Goal: Find specific page/section: Find specific page/section

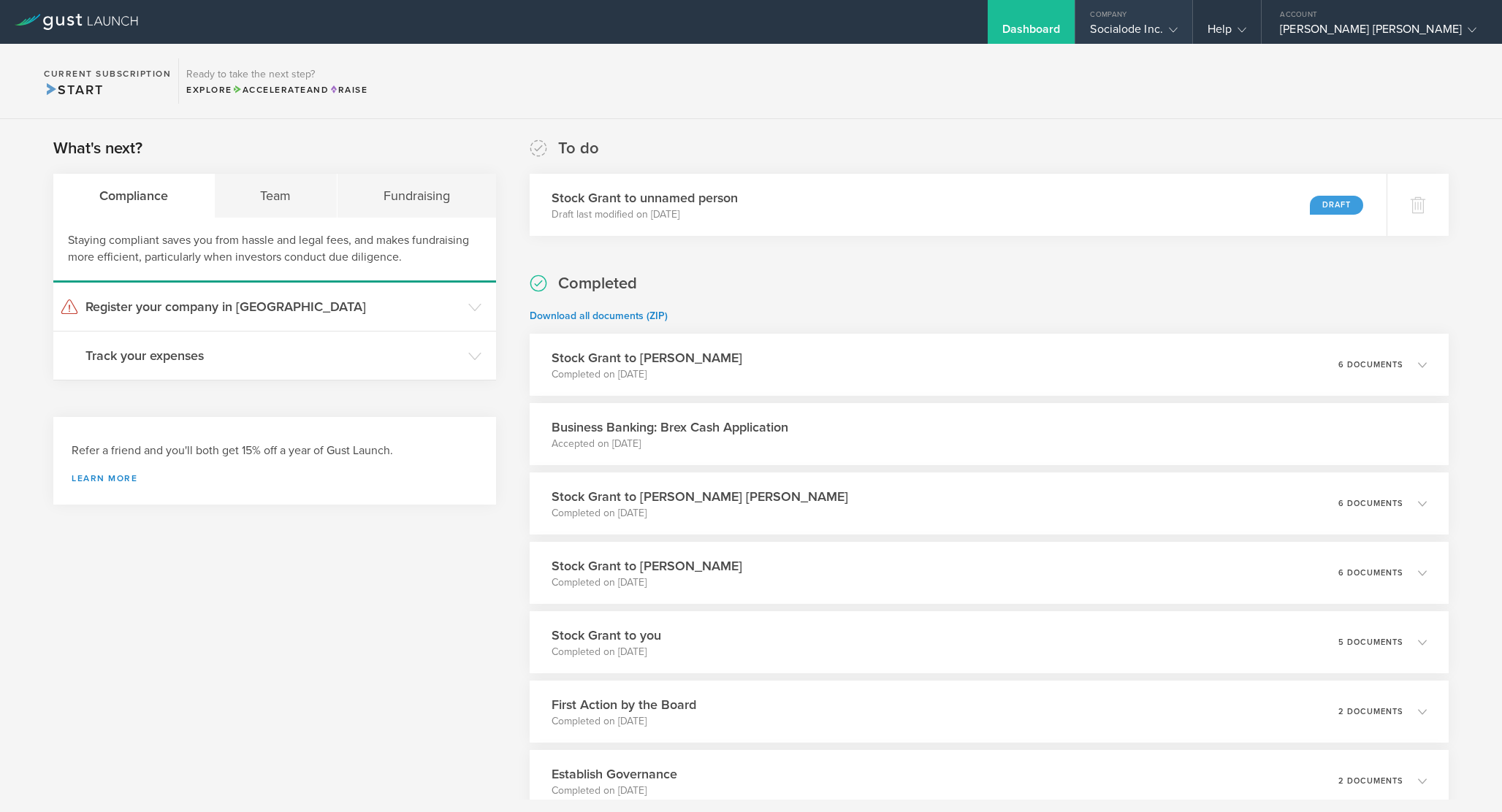
click at [1176, 26] on div "Socialode Inc." at bounding box center [1133, 32] width 87 height 22
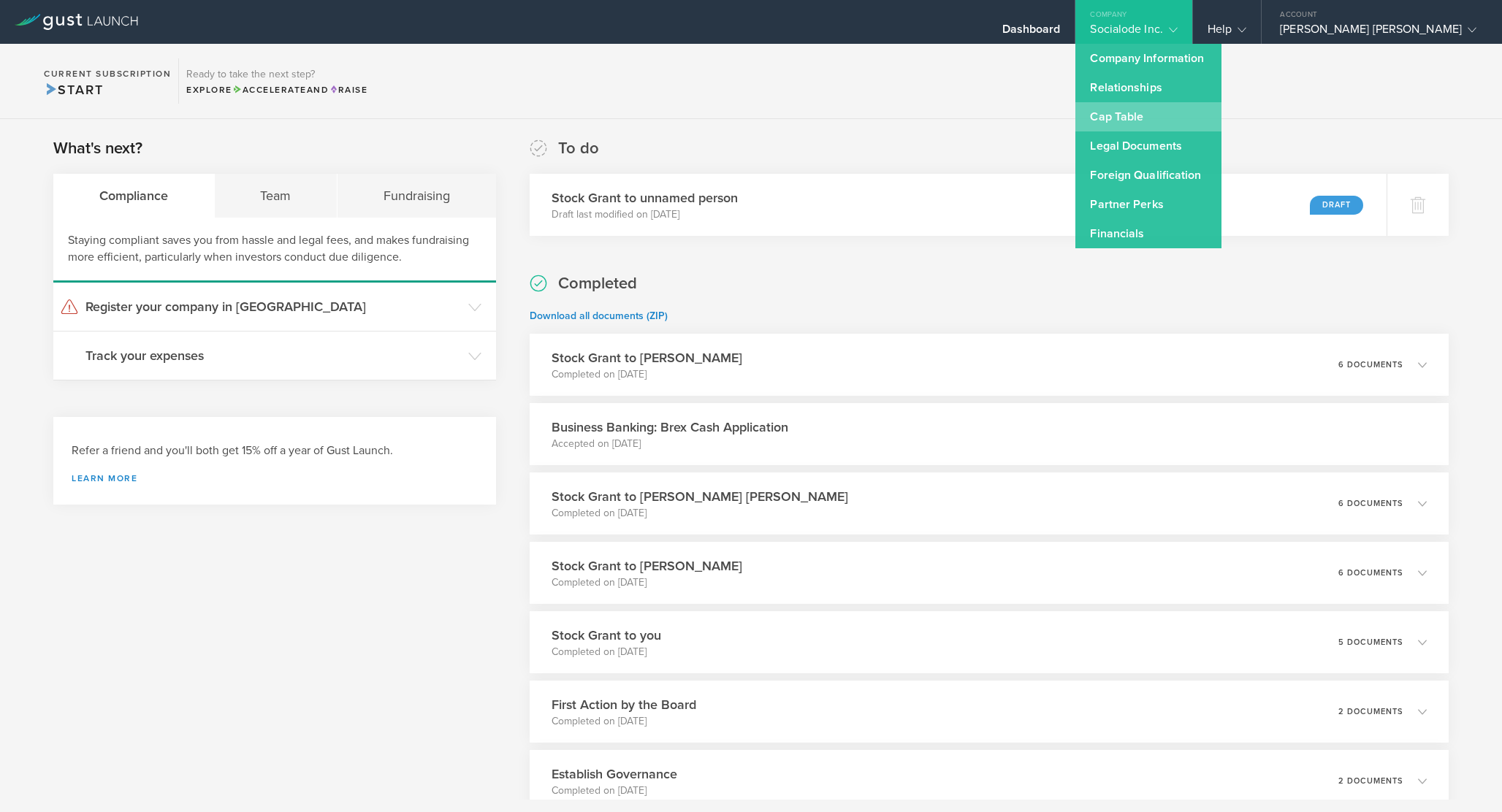
click at [1201, 124] on link "Cap Table" at bounding box center [1149, 117] width 146 height 29
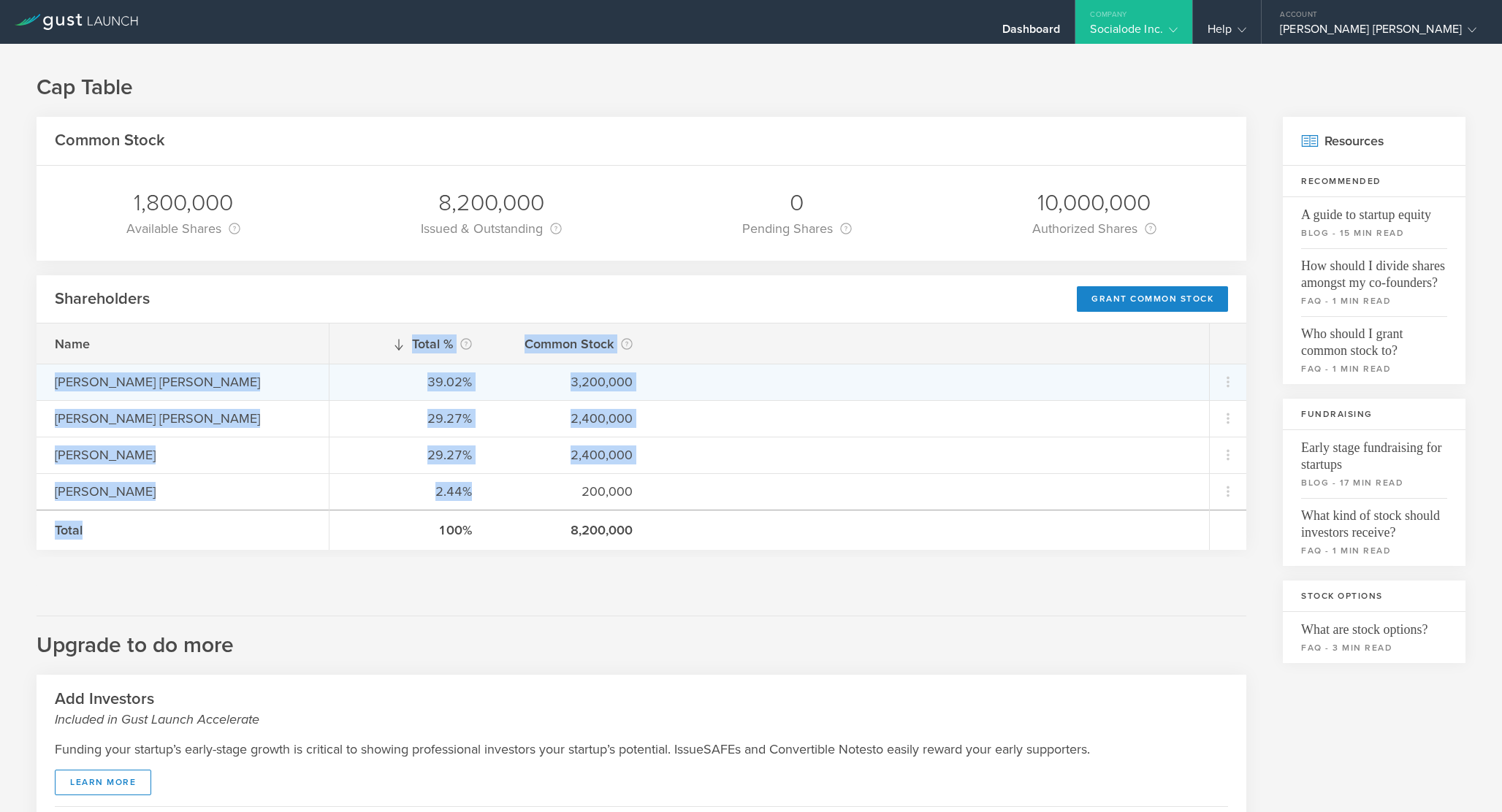
drag, startPoint x: 468, startPoint y: 488, endPoint x: 100, endPoint y: 366, distance: 387.7
click at [100, 367] on div "Name [PERSON_NAME] [PERSON_NAME] [PERSON_NAME] [PERSON_NAME] [PERSON_NAME] Tota…" at bounding box center [641, 437] width 1210 height 227
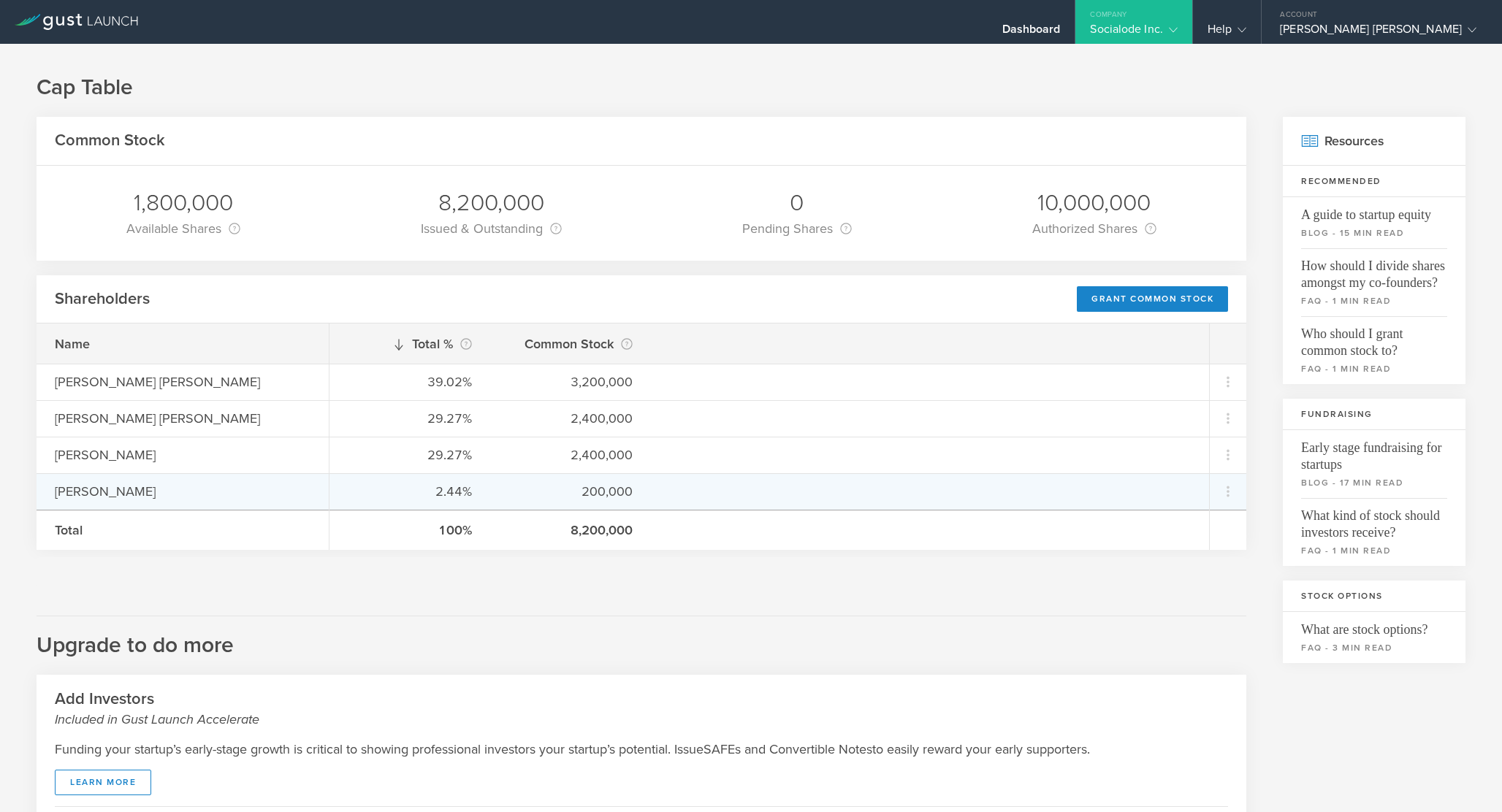
click at [649, 482] on div "2.44% 200,000" at bounding box center [769, 491] width 880 height 37
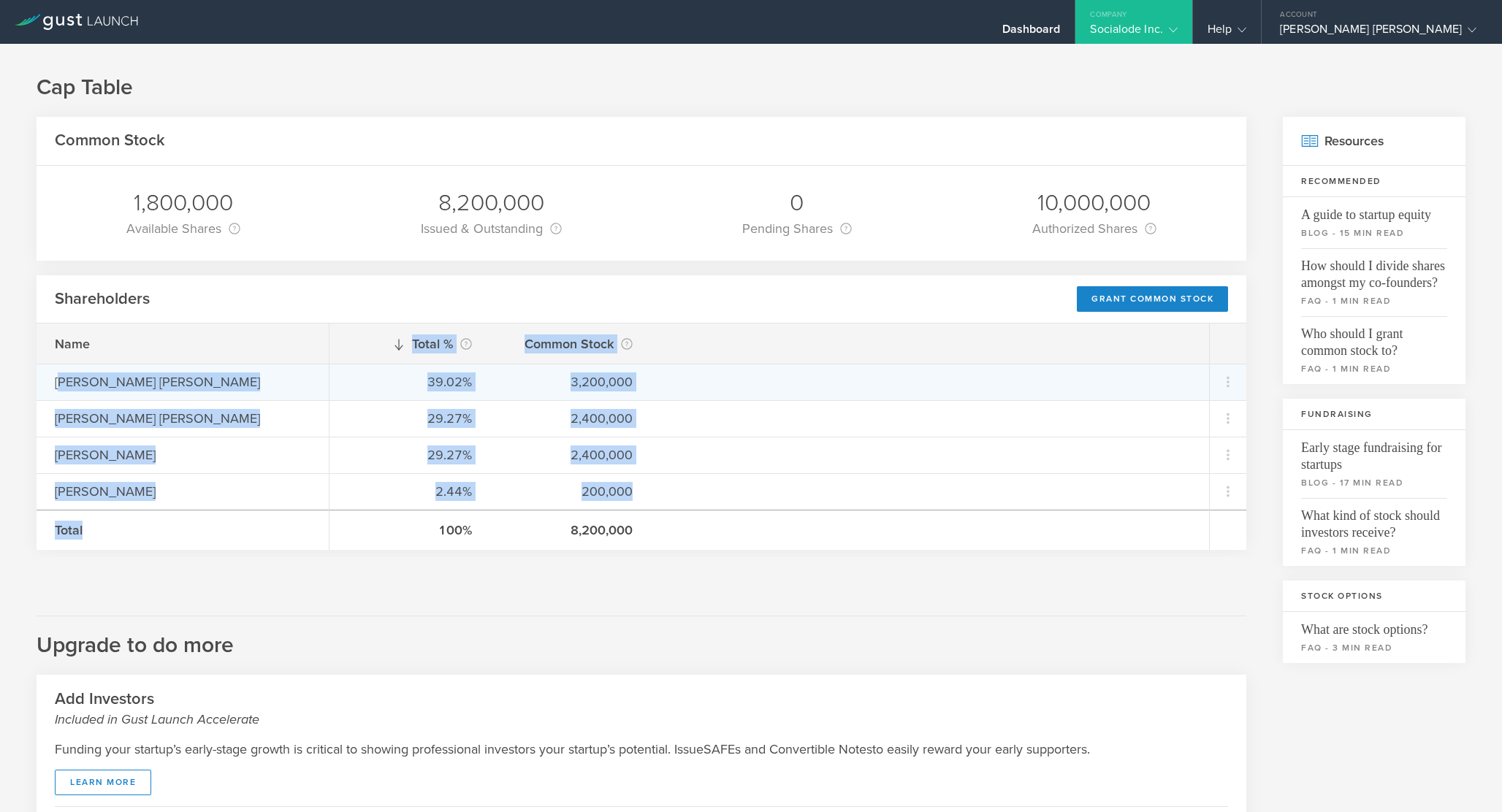
drag, startPoint x: 653, startPoint y: 484, endPoint x: 65, endPoint y: 383, distance: 596.6
click at [65, 383] on div "Name [PERSON_NAME] [PERSON_NAME] [PERSON_NAME] [PERSON_NAME] [PERSON_NAME] Tota…" at bounding box center [641, 437] width 1210 height 227
click at [66, 383] on div "[PERSON_NAME] [PERSON_NAME]" at bounding box center [183, 381] width 255 height 19
drag, startPoint x: 56, startPoint y: 382, endPoint x: 755, endPoint y: 535, distance: 715.5
click at [755, 538] on div "Name [PERSON_NAME] [PERSON_NAME] [PERSON_NAME] [PERSON_NAME] [PERSON_NAME] Tota…" at bounding box center [641, 437] width 1210 height 227
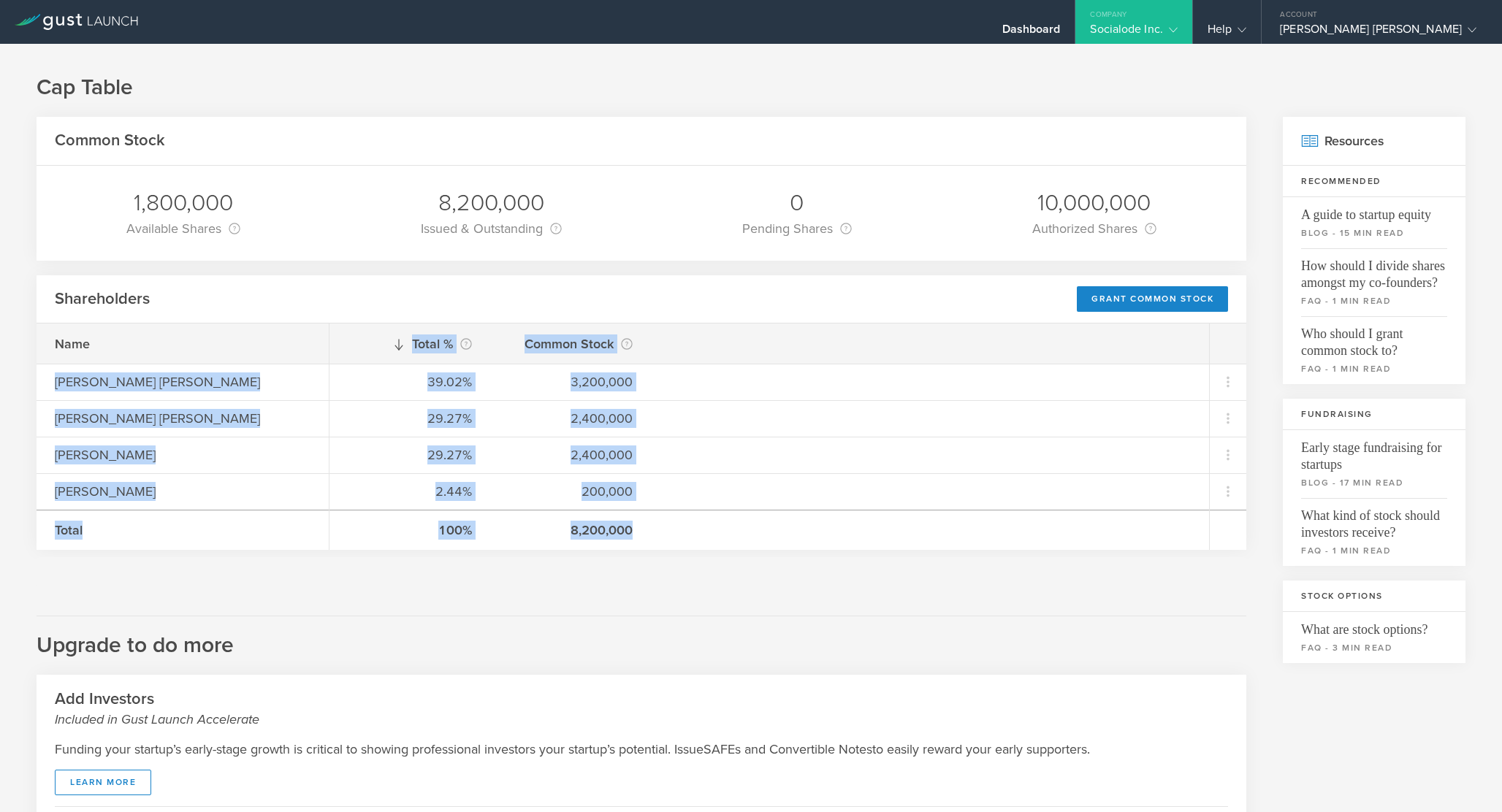
copy div "[PERSON_NAME] [PERSON_NAME] [PERSON_NAME] [PERSON_NAME] [PERSON_NAME] Total Tot…"
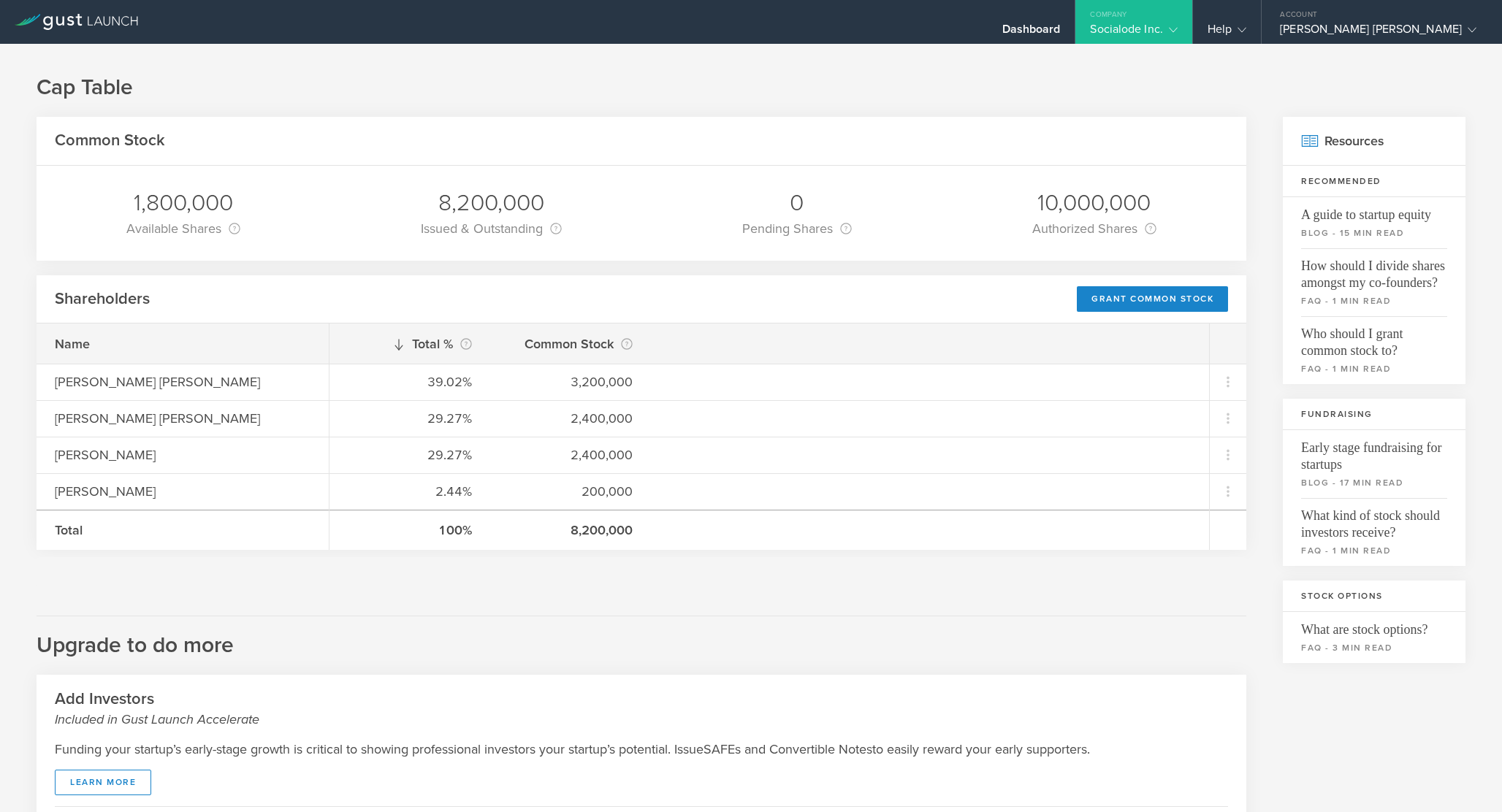
click at [694, 308] on div "Shareholders Grant Common Stock" at bounding box center [641, 299] width 1210 height 49
